Goal: Task Accomplishment & Management: Use online tool/utility

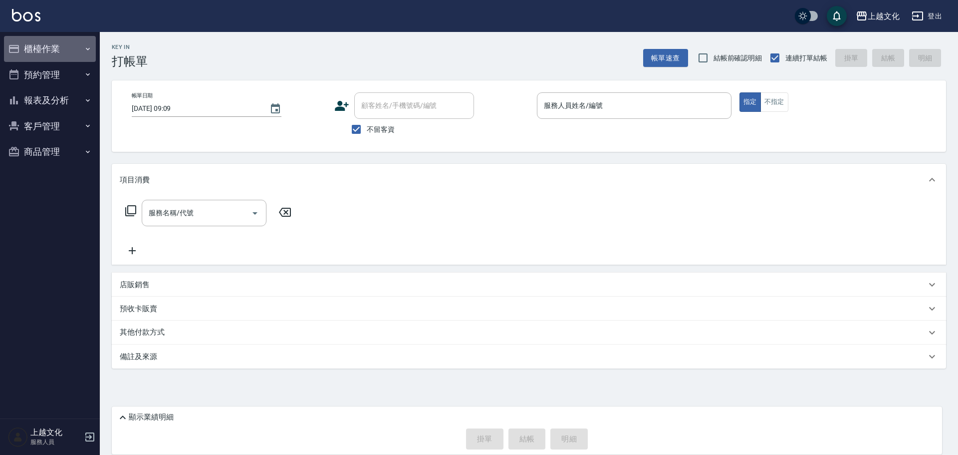
click at [38, 47] on button "櫃檯作業" at bounding box center [50, 49] width 92 height 26
click at [39, 49] on button "櫃檯作業" at bounding box center [50, 49] width 92 height 26
click at [39, 54] on button "櫃檯作業" at bounding box center [50, 49] width 92 height 26
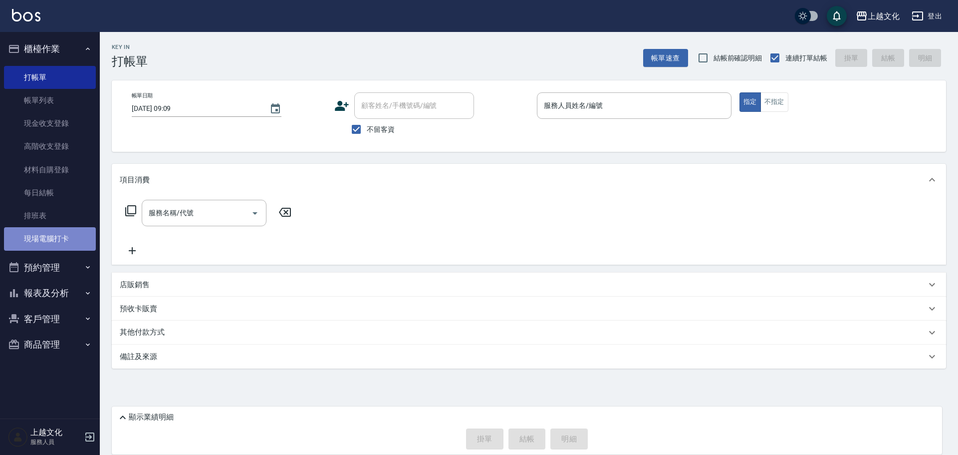
click at [50, 242] on link "現場電腦打卡" at bounding box center [50, 238] width 92 height 23
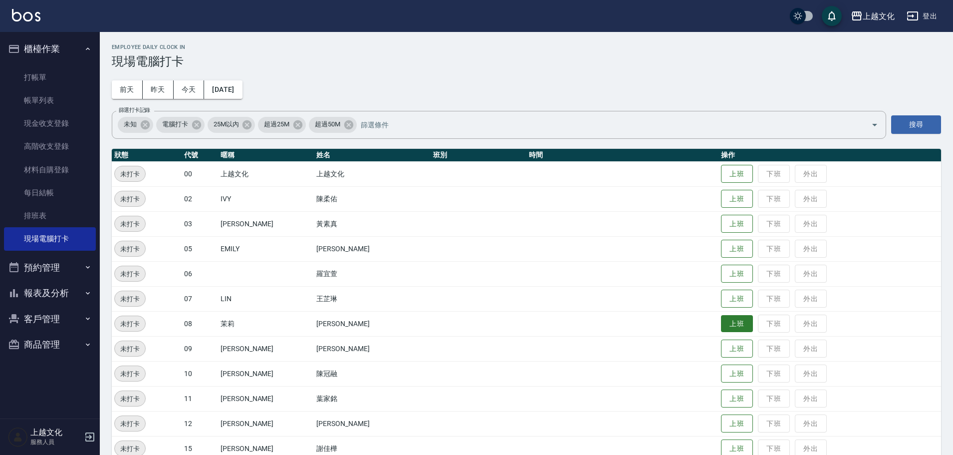
click at [727, 322] on button "上班" at bounding box center [737, 323] width 32 height 17
click at [721, 299] on button "上班" at bounding box center [737, 298] width 32 height 17
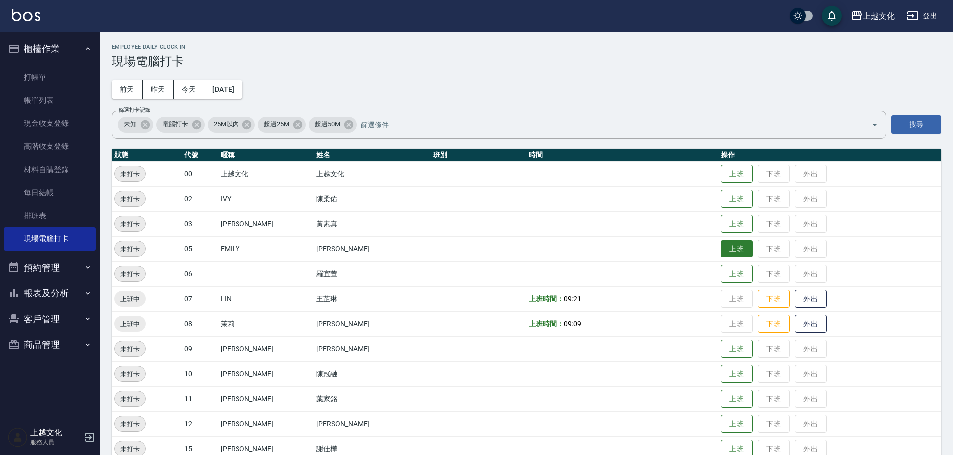
click at [726, 249] on button "上班" at bounding box center [737, 248] width 32 height 17
click at [735, 193] on button "上班" at bounding box center [737, 198] width 32 height 17
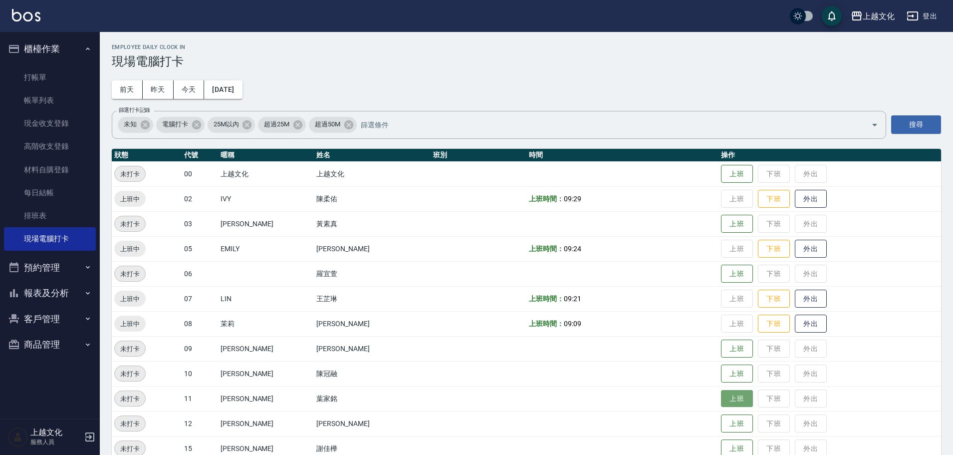
click at [731, 401] on button "上班" at bounding box center [737, 398] width 32 height 17
